Goal: Check status

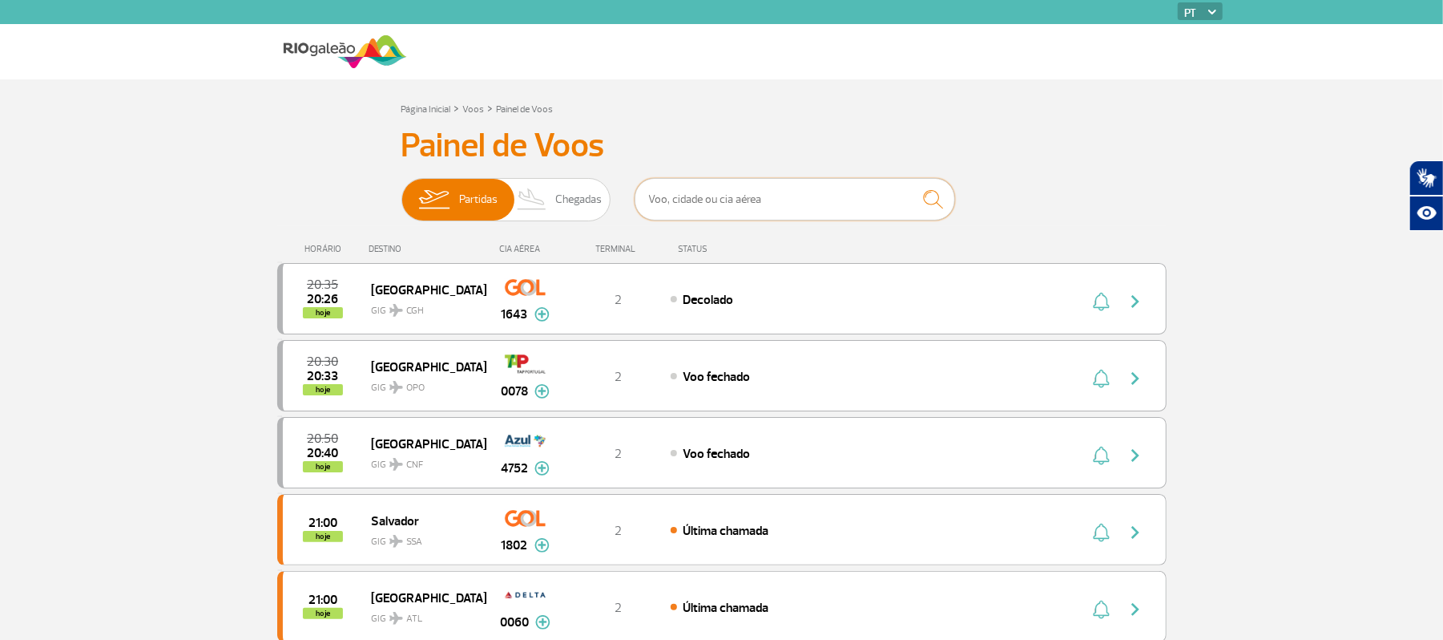
click at [755, 205] on input "text" at bounding box center [795, 199] width 321 height 42
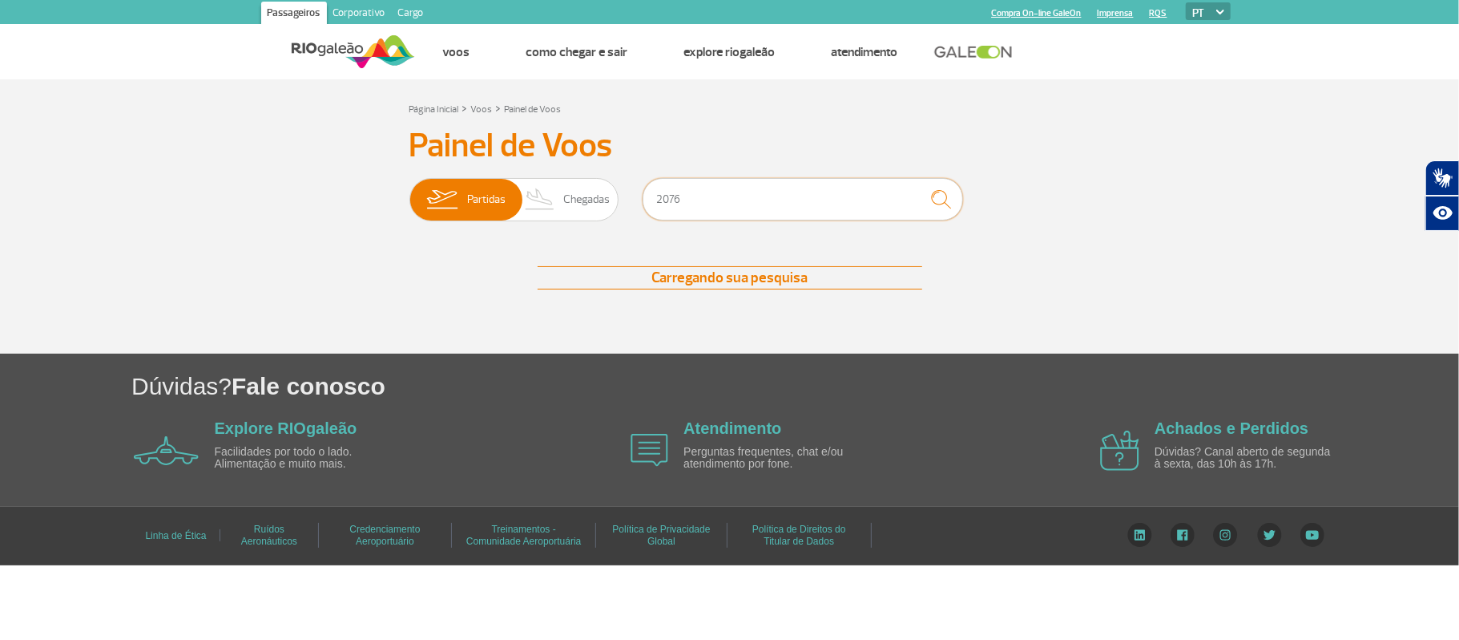
type input "2076"
click at [962, 207] on button "submit" at bounding box center [941, 199] width 44 height 42
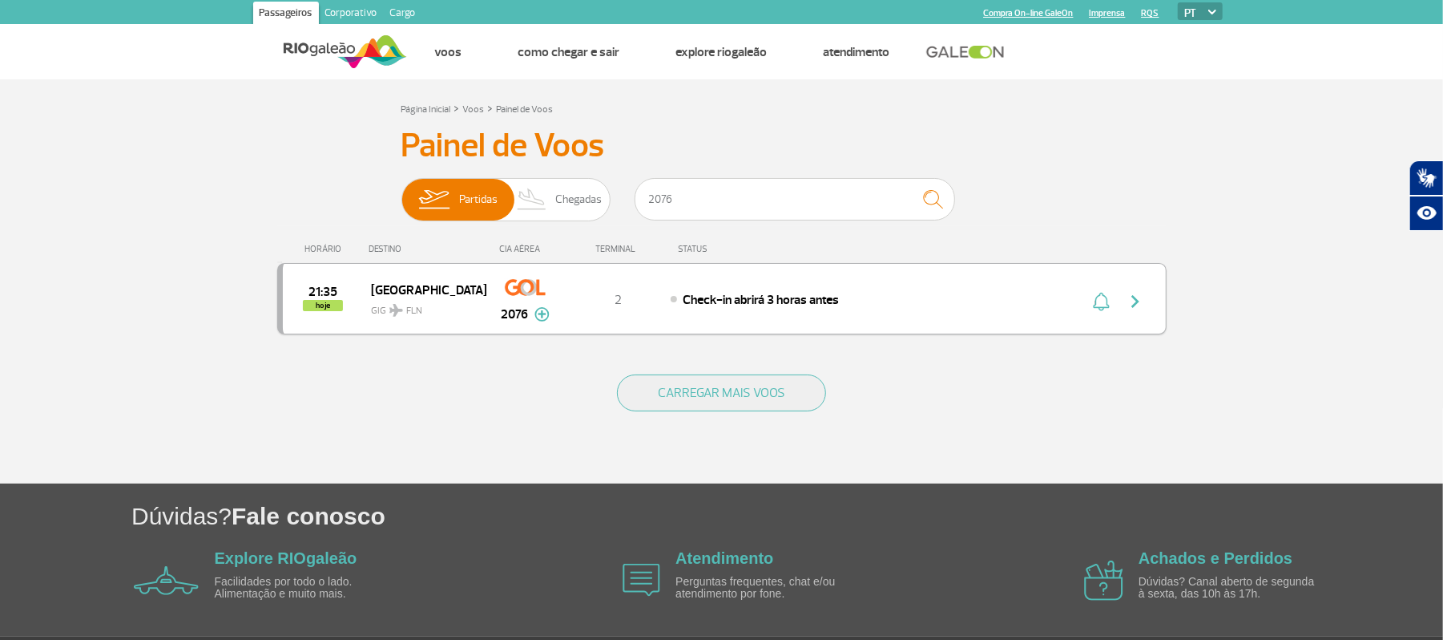
click at [1136, 303] on img "button" at bounding box center [1135, 301] width 19 height 19
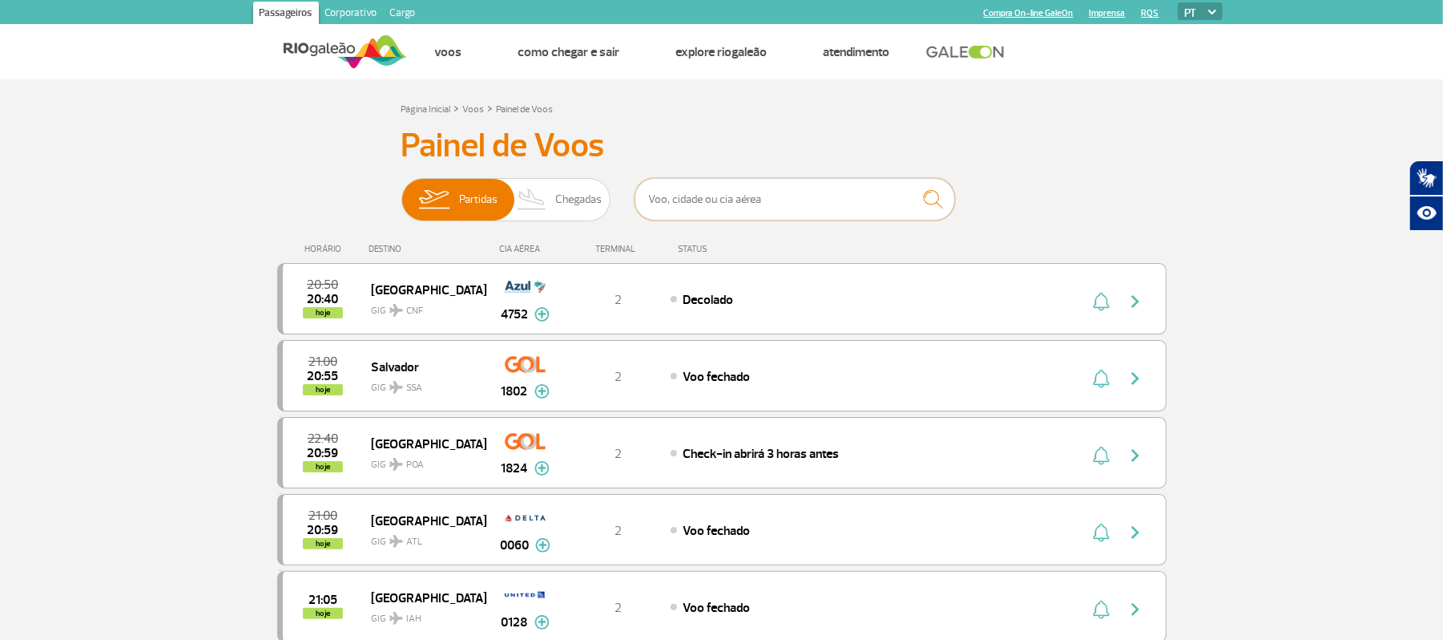
click at [765, 202] on input "text" at bounding box center [795, 199] width 321 height 42
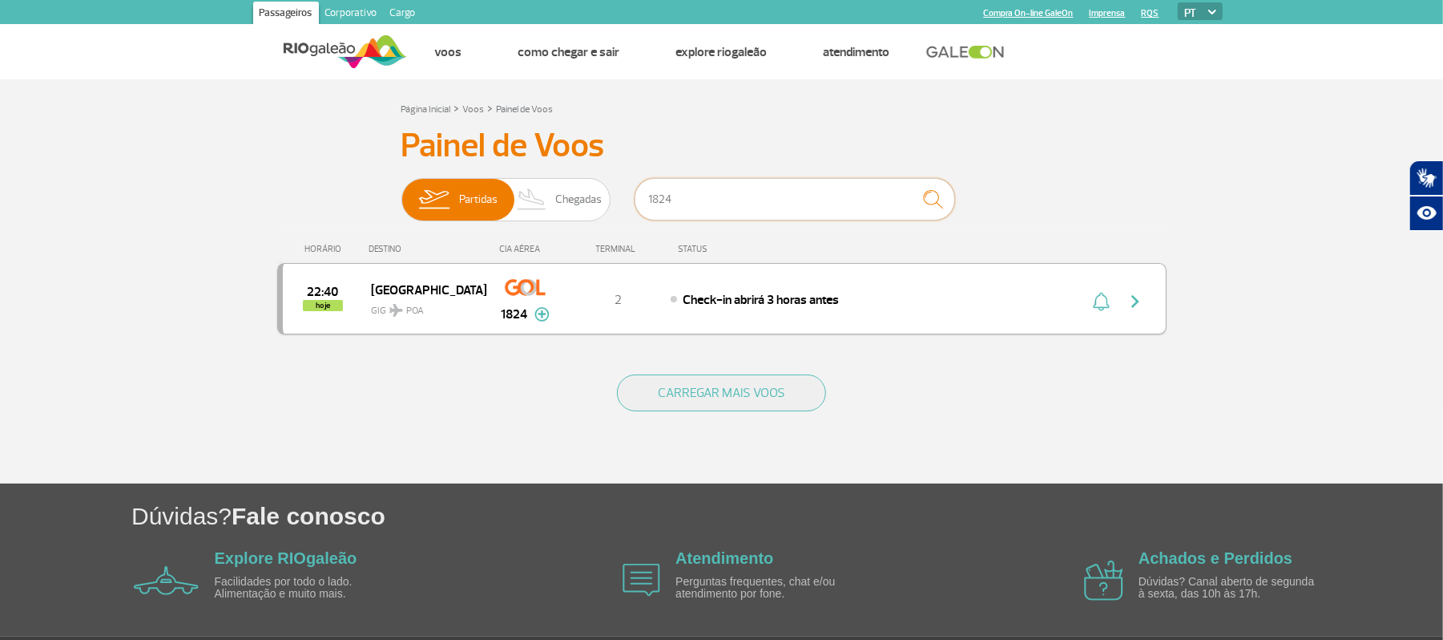
type input "1824"
click at [1136, 297] on img "button" at bounding box center [1135, 301] width 19 height 19
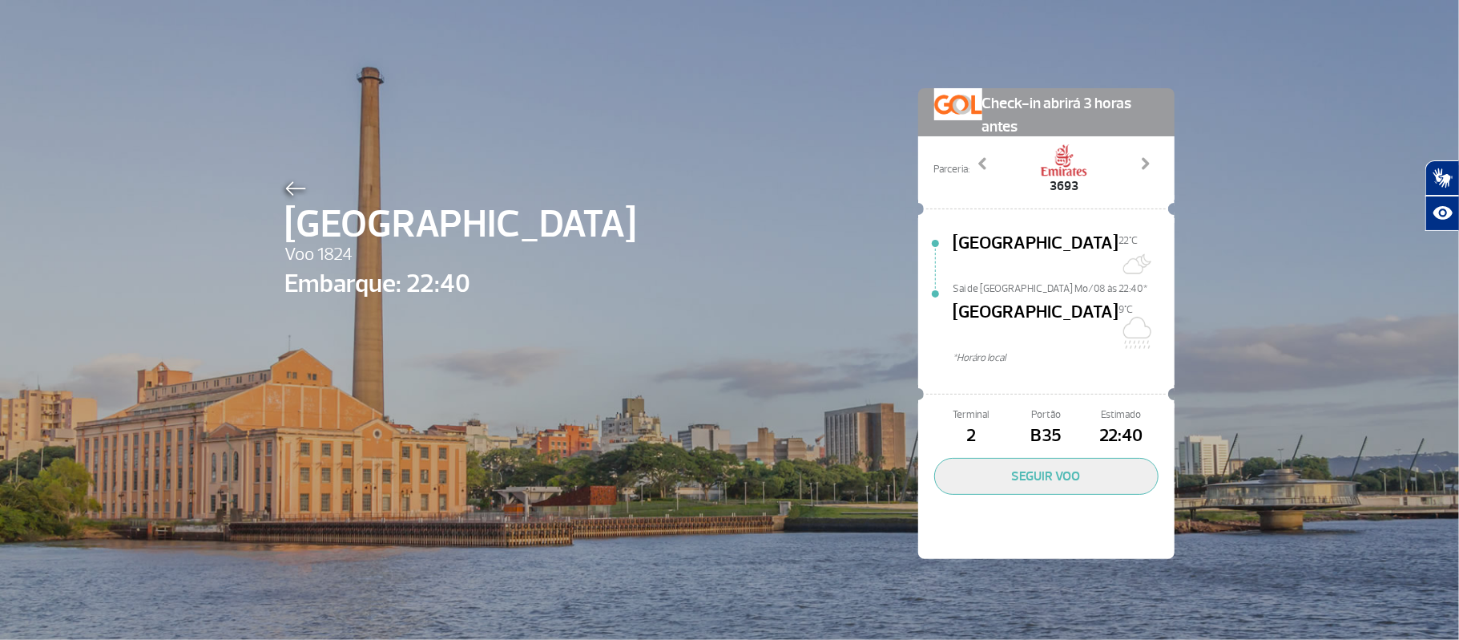
click at [273, 186] on div "Porto Alegre Voo 1824 Embarque: 22:40 Check-in abrirá 3 horas antes Parceria: 9…" at bounding box center [730, 299] width 914 height 599
click at [273, 180] on div "Porto Alegre Voo 1824 Embarque: 22:40 Check-in abrirá 3 horas antes Parceria: 9…" at bounding box center [730, 299] width 914 height 599
click at [285, 181] on img at bounding box center [295, 188] width 21 height 14
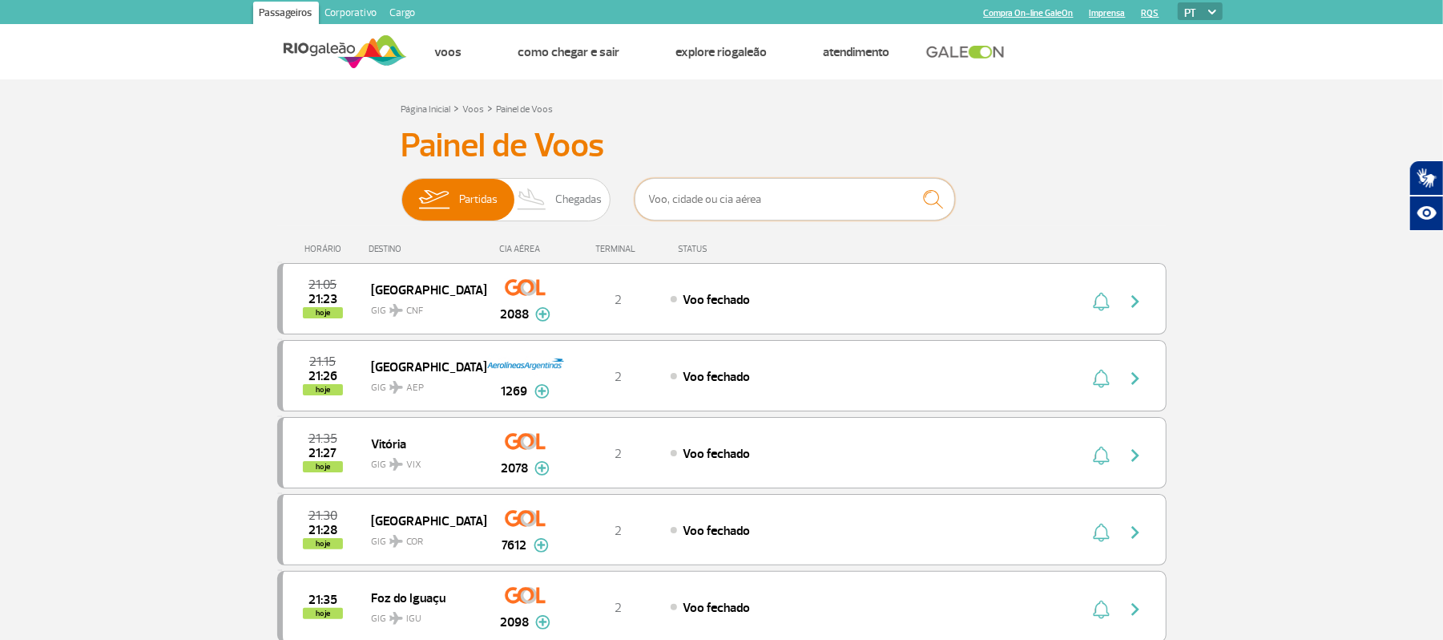
click at [700, 202] on input "text" at bounding box center [795, 199] width 321 height 42
paste input "2084"
type input "2084"
